Goal: Transaction & Acquisition: Purchase product/service

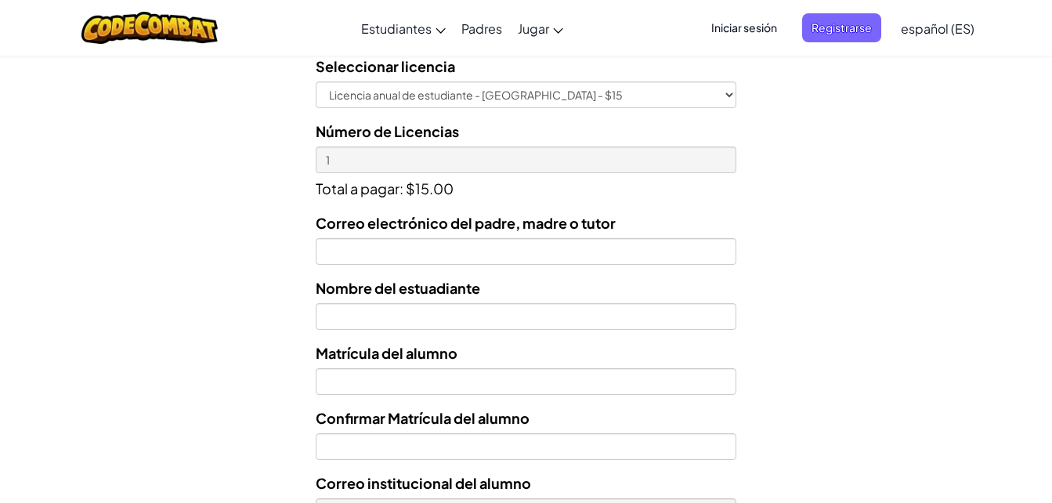
scroll to position [516, 0]
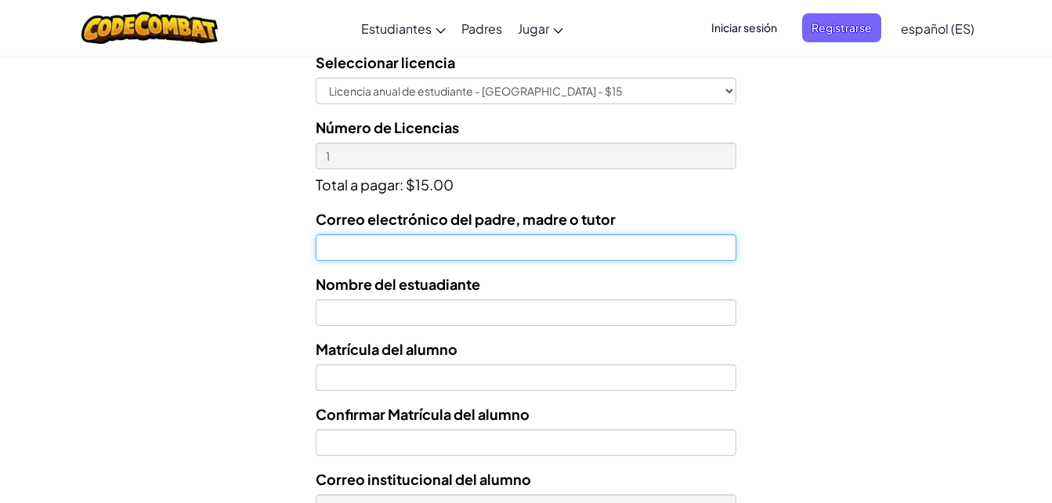
click at [455, 253] on input "Correo electrónico del padre, madre o tutor" at bounding box center [526, 247] width 421 height 27
type input "[EMAIL_ADDRESS][DOMAIN_NAME]"
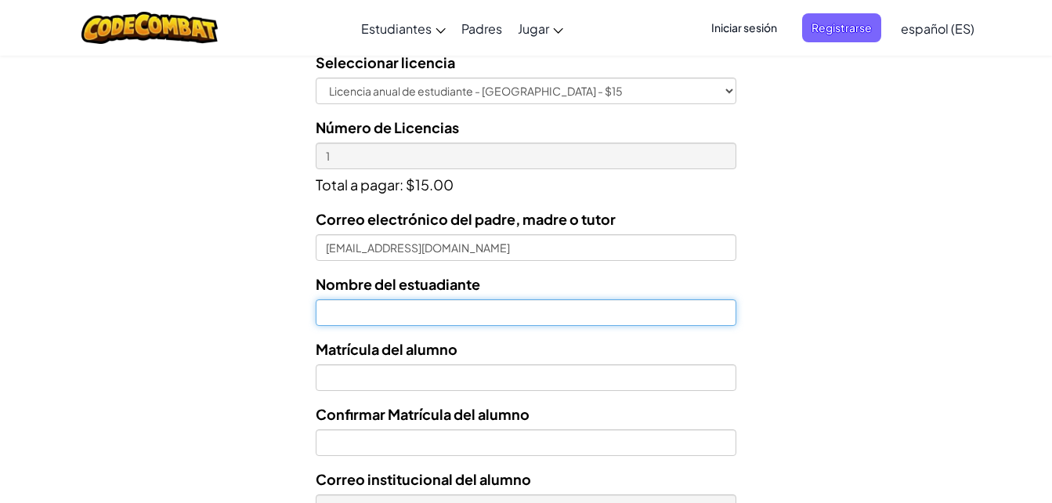
click at [488, 309] on input "text" at bounding box center [526, 312] width 421 height 27
type input "j"
type input "[PERSON_NAME] [PERSON_NAME] [PERSON_NAME]"
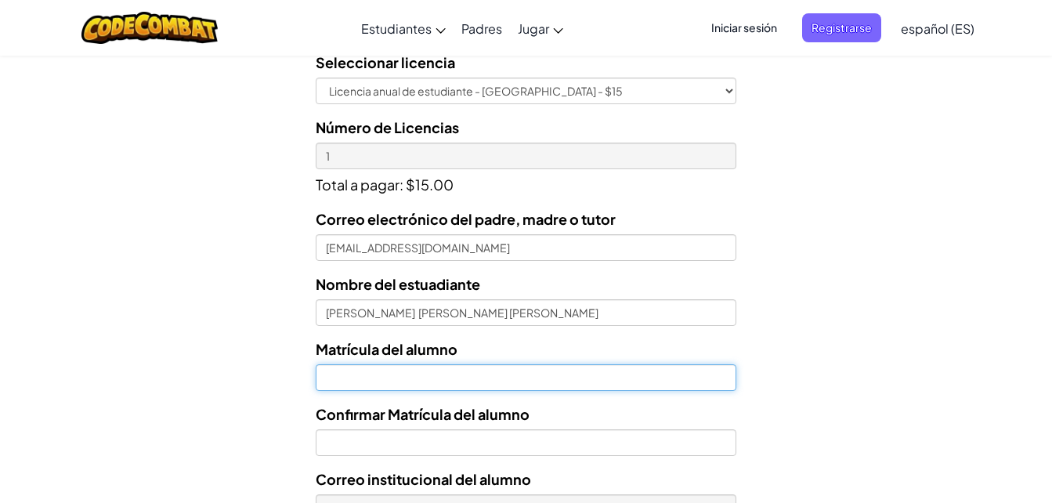
click at [465, 375] on input "Nombre del estuadiante" at bounding box center [526, 377] width 421 height 27
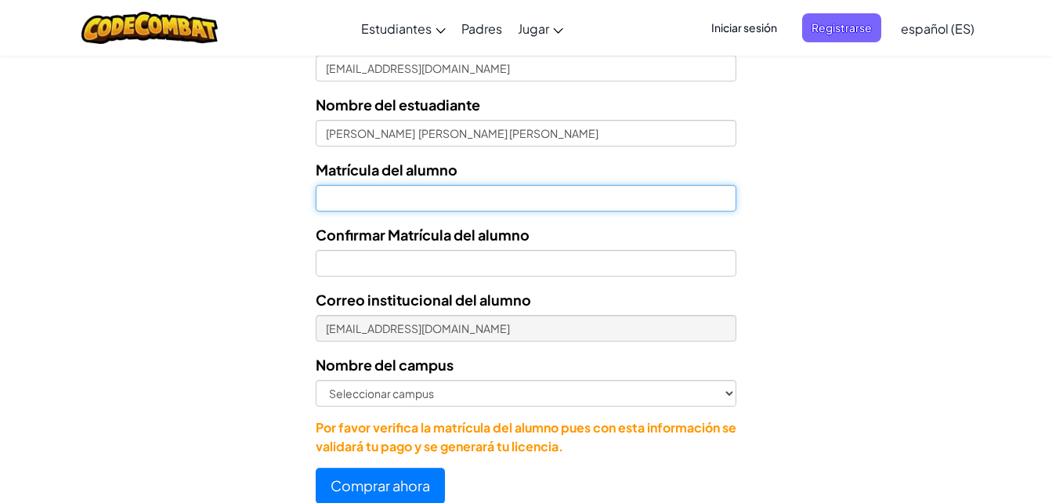
scroll to position [699, 0]
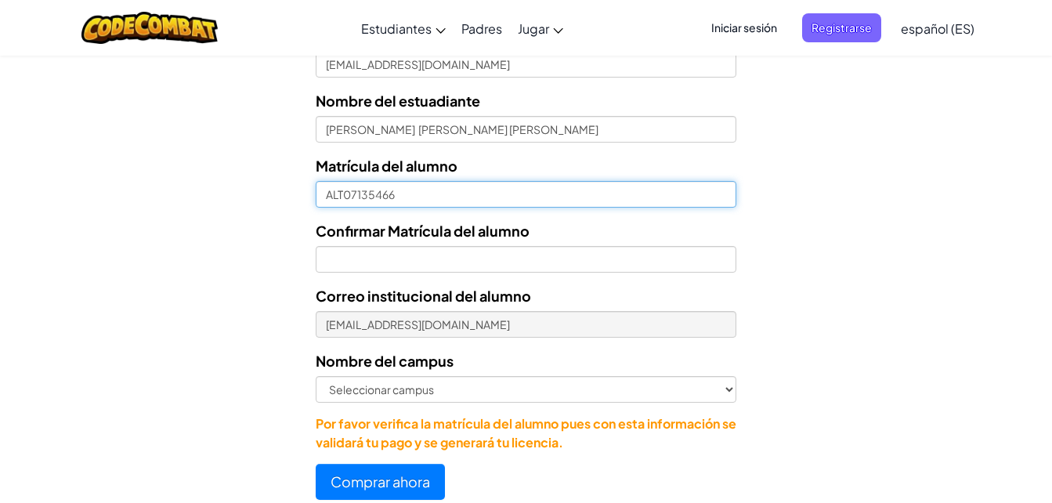
type input "ALT07135466"
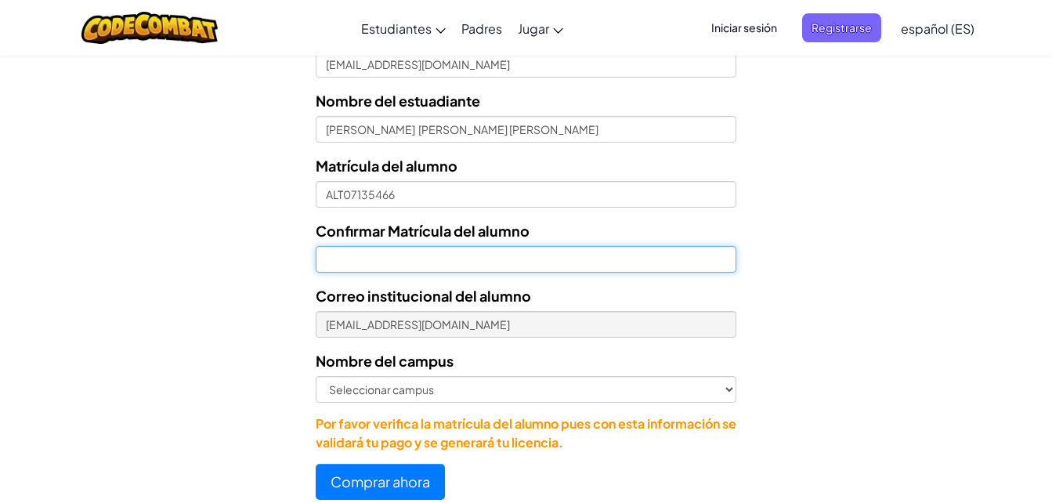
click at [638, 249] on input "Confirmar Matrícula del alumno" at bounding box center [526, 259] width 421 height 27
click at [346, 263] on input "ATL07135466" at bounding box center [526, 259] width 421 height 27
type input "ALT07135466"
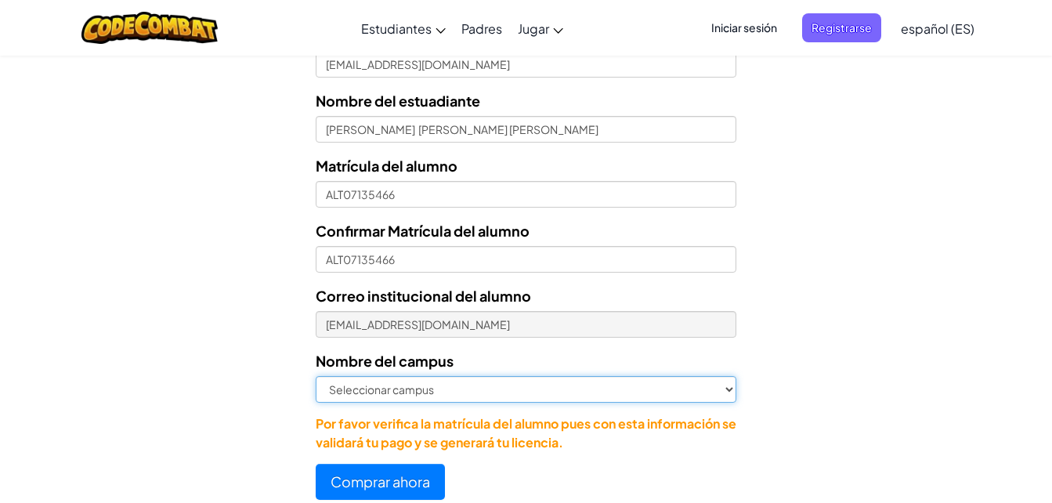
click at [727, 386] on select "Seleccionar campus Cancún Central Chihuahua Ciudad Juárez Ciudad Obregón Cuauti…" at bounding box center [526, 389] width 421 height 27
select select "Culiacán"
click at [316, 376] on select "Seleccionar campus Cancún Central Chihuahua Ciudad Juárez Ciudad Obregón Cuauti…" at bounding box center [526, 389] width 421 height 27
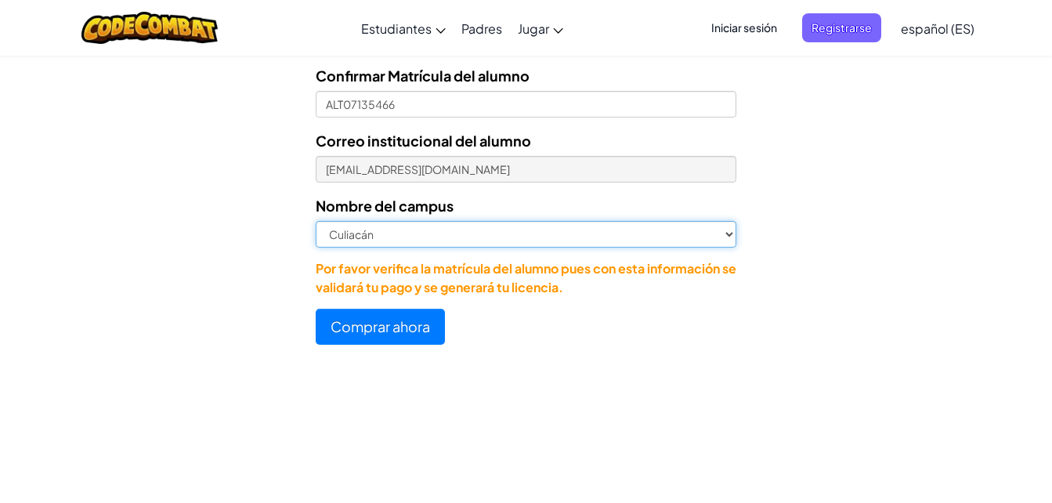
scroll to position [858, 0]
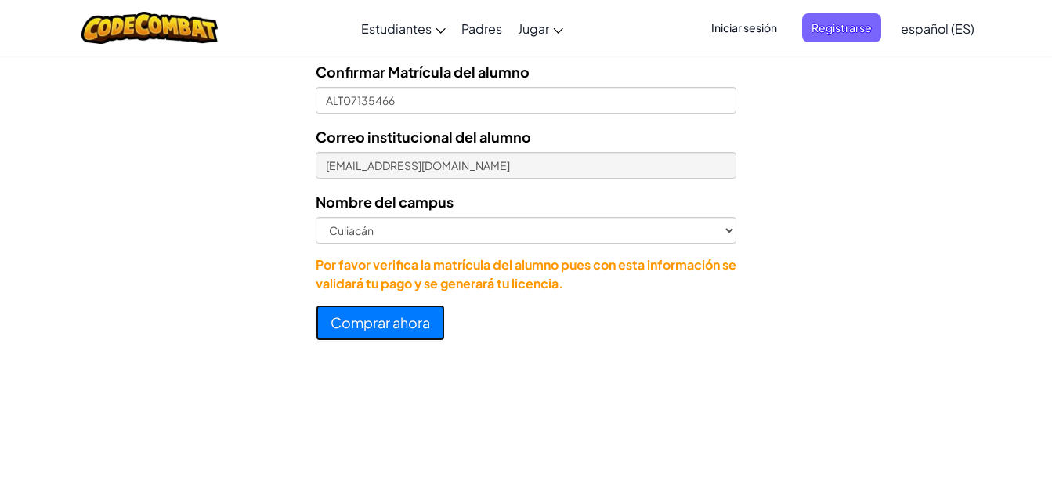
click at [393, 318] on button "Comprar ahora" at bounding box center [380, 323] width 129 height 36
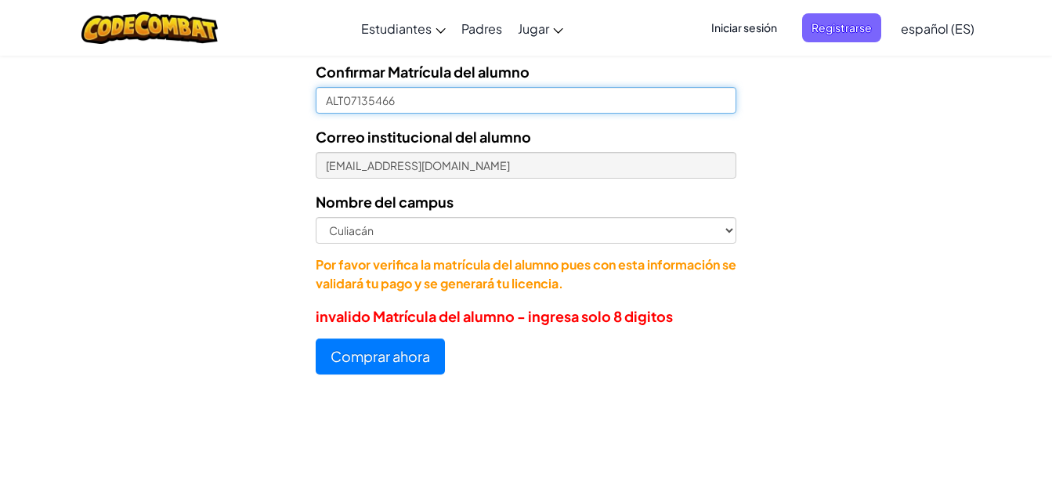
click at [344, 100] on input "ALT07135466" at bounding box center [526, 100] width 421 height 27
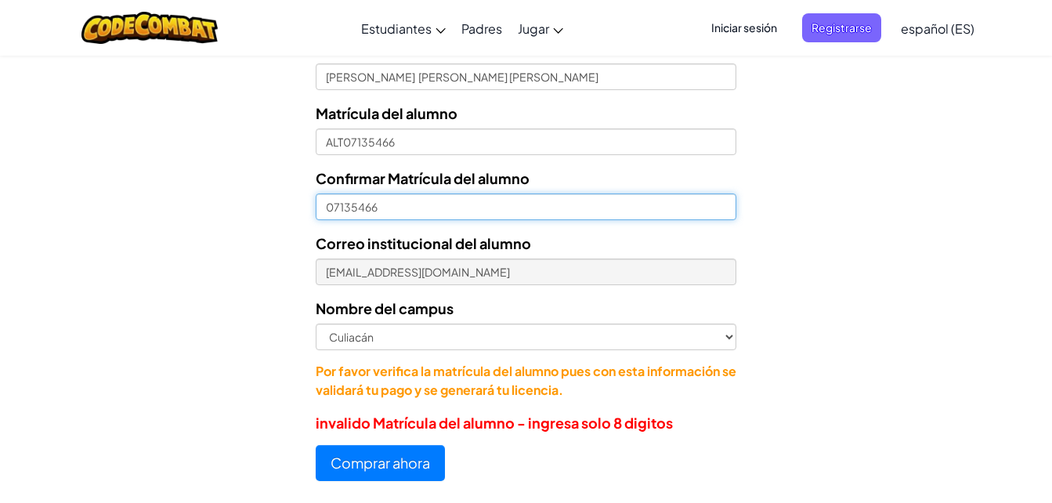
scroll to position [718, 0]
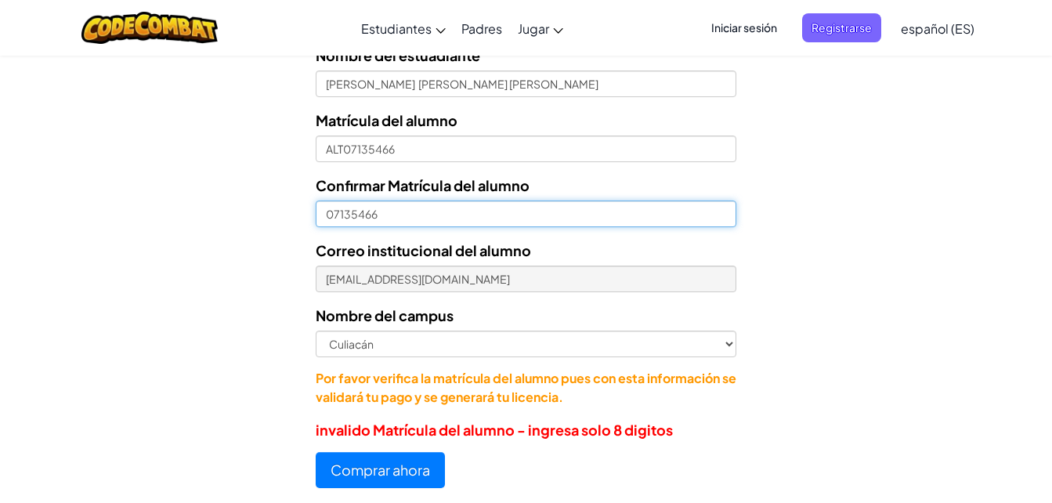
type input "07135466"
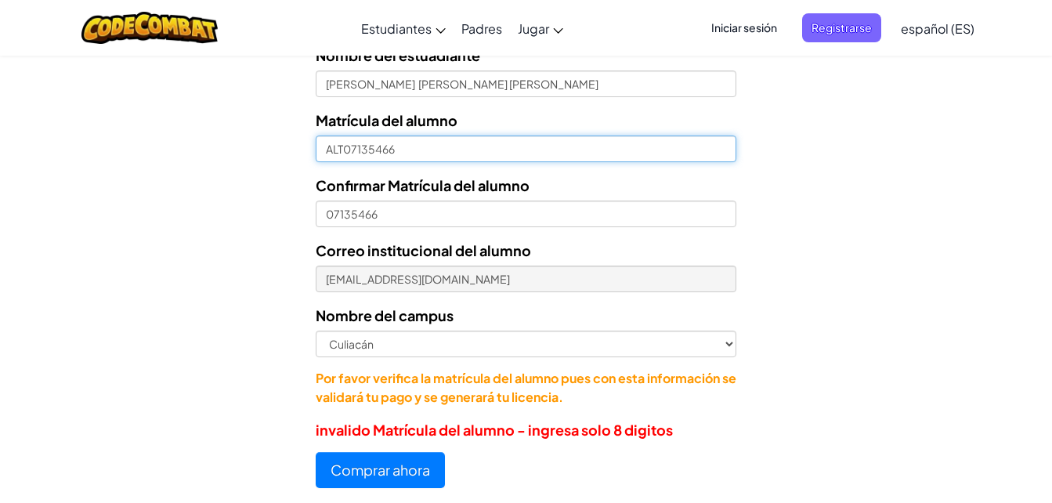
click at [351, 150] on input "ALT07135466" at bounding box center [526, 149] width 421 height 27
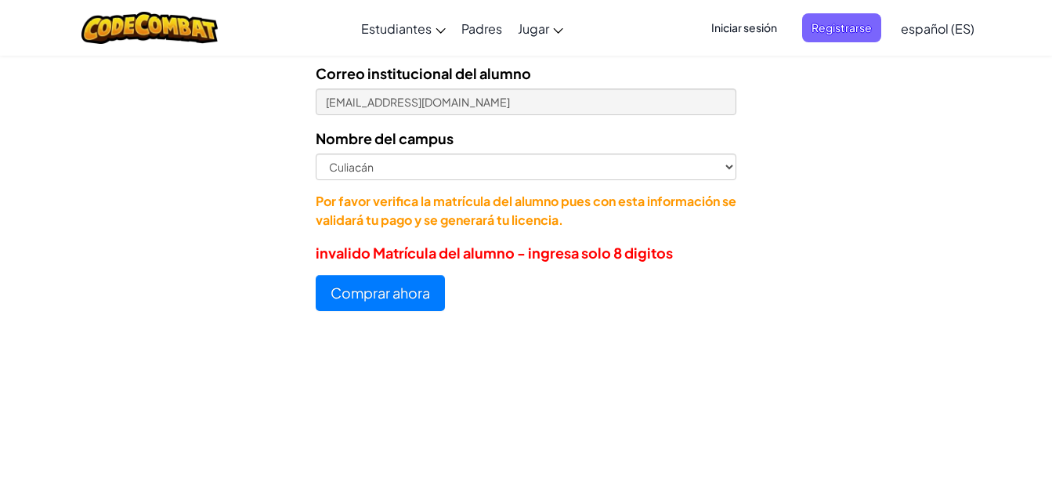
scroll to position [927, 0]
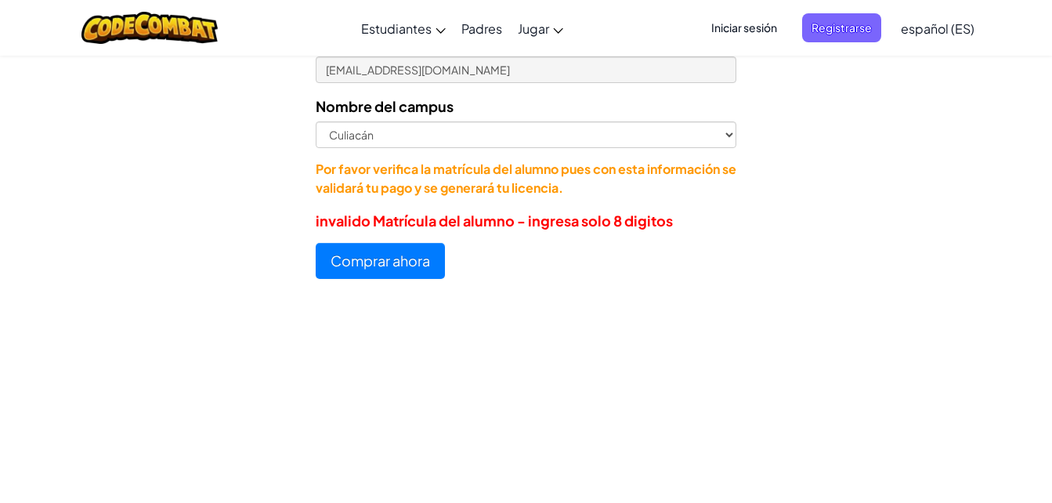
type input "07135466"
click at [385, 249] on button "Comprar ahora" at bounding box center [380, 261] width 129 height 36
